Goal: Task Accomplishment & Management: Manage account settings

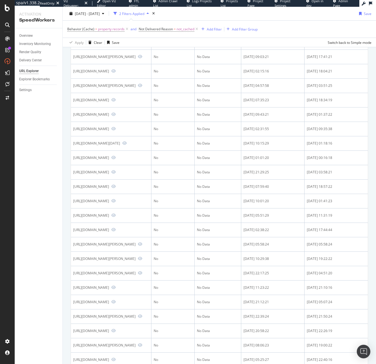
scroll to position [197, 0]
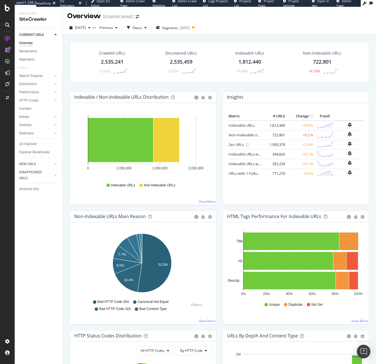
click at [341, 4] on span "Admin Page" at bounding box center [344, 3] width 15 height 9
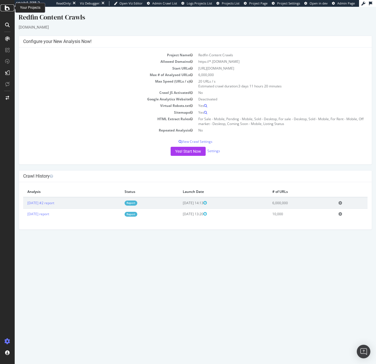
click at [8, 7] on icon at bounding box center [7, 8] width 5 height 7
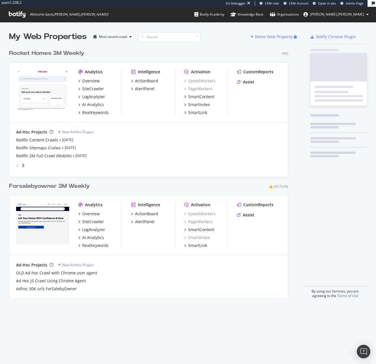
scroll to position [251, 279]
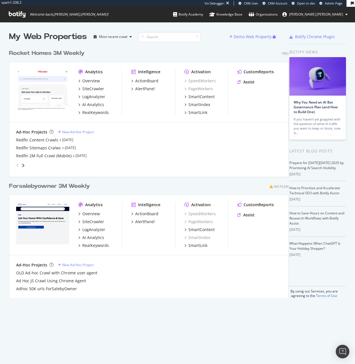
scroll to position [359, 346]
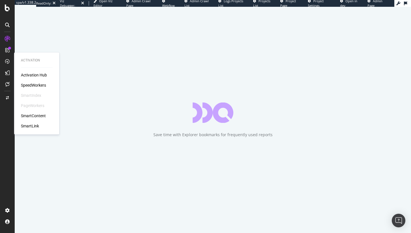
click at [37, 86] on div "SpeedWorkers" at bounding box center [33, 85] width 25 height 6
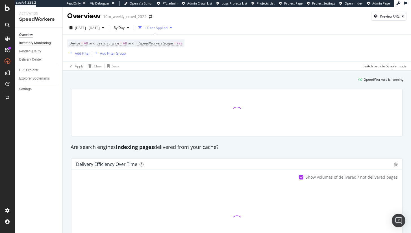
click at [30, 42] on div "Inventory Monitoring" at bounding box center [35, 43] width 32 height 6
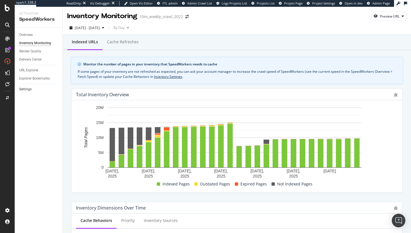
click at [33, 86] on link "Settings" at bounding box center [38, 89] width 39 height 6
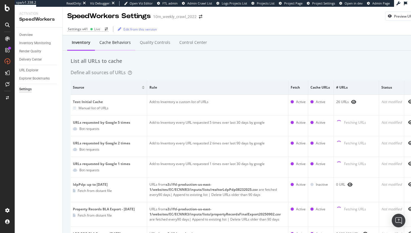
click at [115, 40] on div "Cache behaviors" at bounding box center [114, 43] width 31 height 6
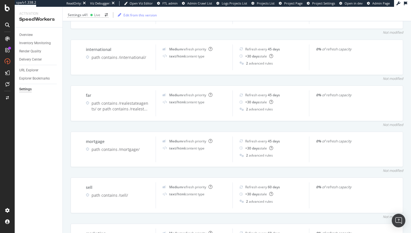
scroll to position [691, 0]
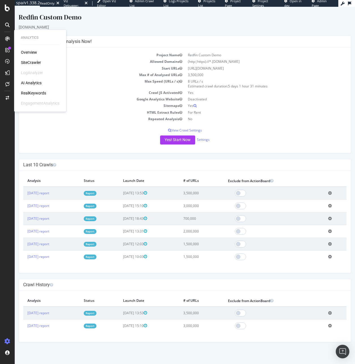
click at [298, 114] on td "For Rent" at bounding box center [266, 112] width 162 height 6
click at [131, 16] on div "Redfin Custom Demo" at bounding box center [185, 18] width 332 height 12
